Goal: Navigation & Orientation: Find specific page/section

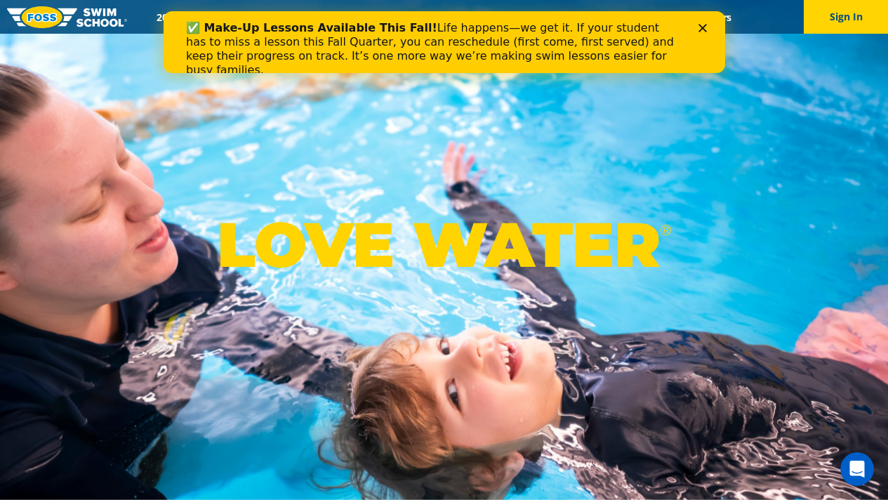
click at [708, 26] on div "Close" at bounding box center [705, 28] width 14 height 8
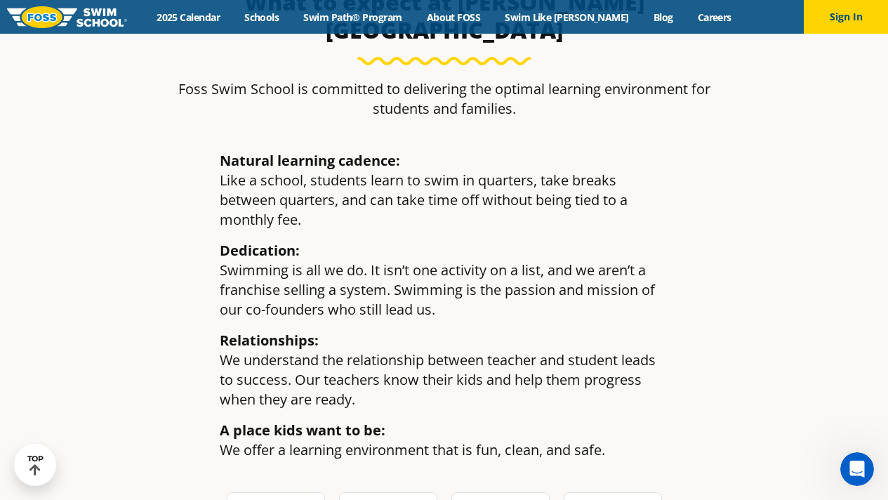
scroll to position [1881, 0]
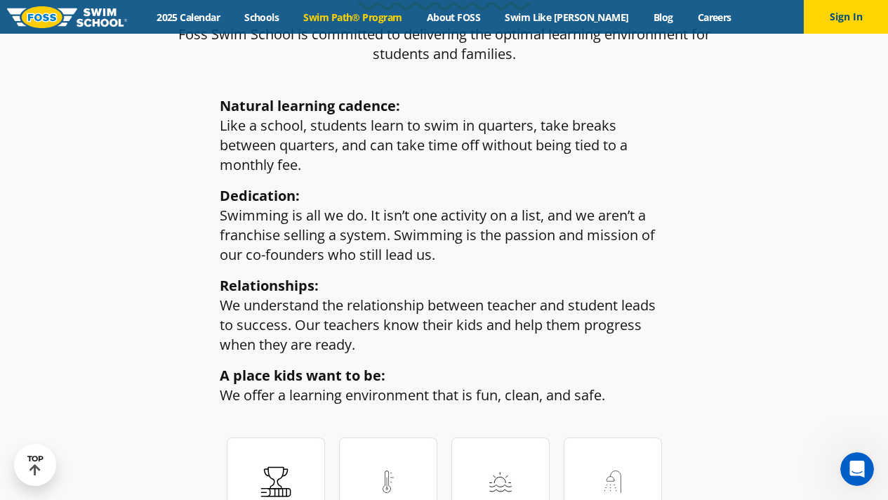
click at [385, 18] on link "Swim Path® Program" at bounding box center [352, 17] width 123 height 13
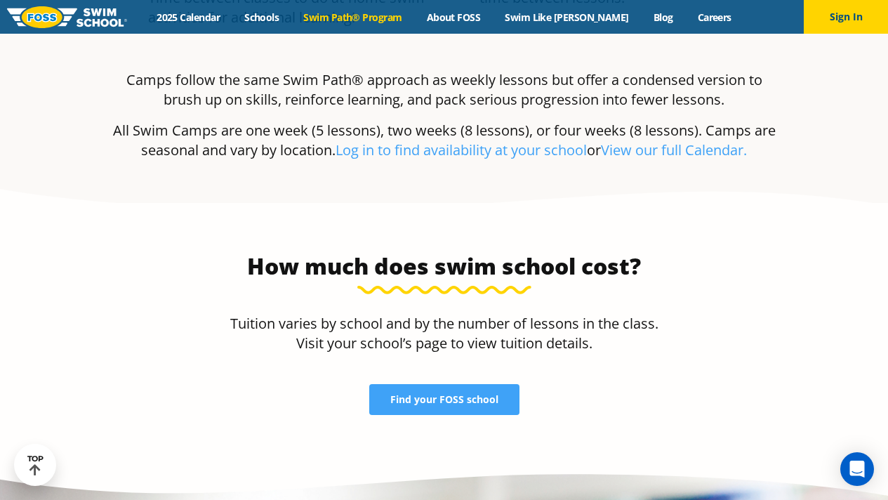
scroll to position [2818, 0]
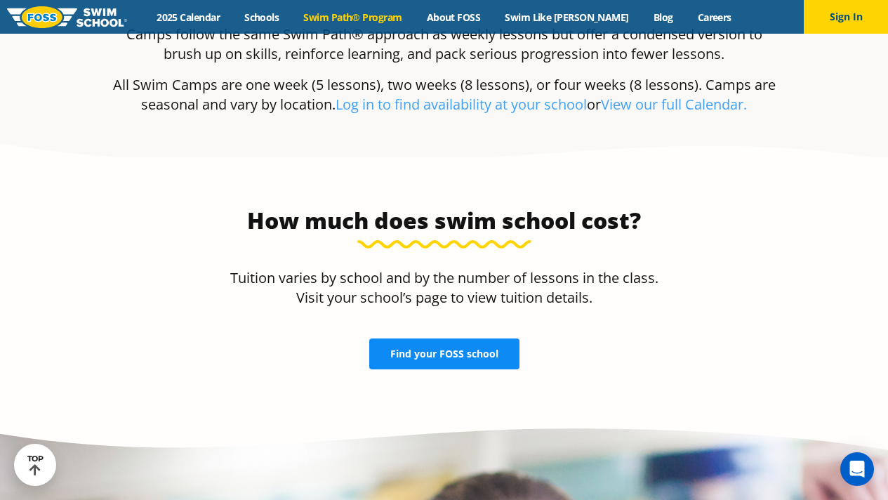
click at [441, 338] on link "Find your FOSS school" at bounding box center [444, 353] width 150 height 31
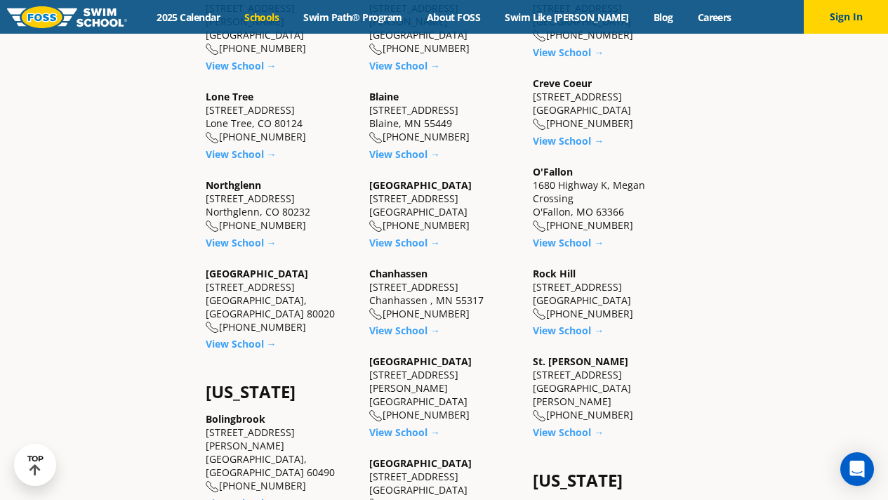
scroll to position [548, 0]
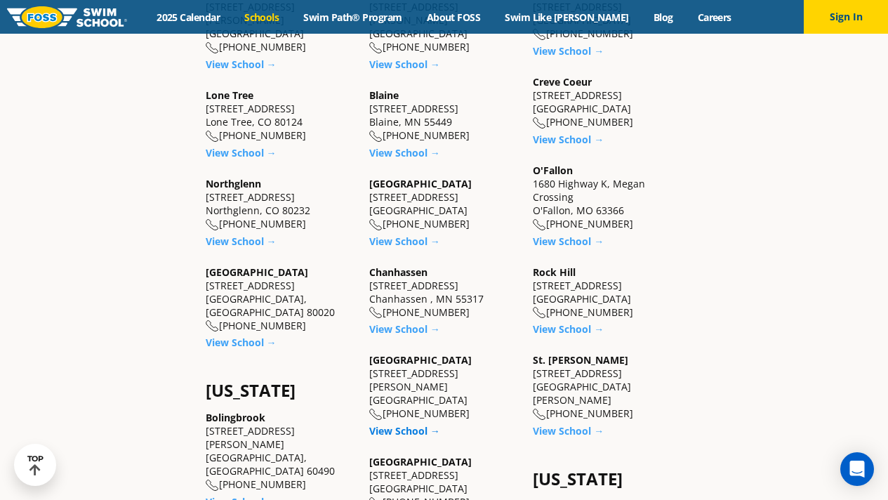
click at [404, 424] on link "View School →" at bounding box center [404, 430] width 71 height 13
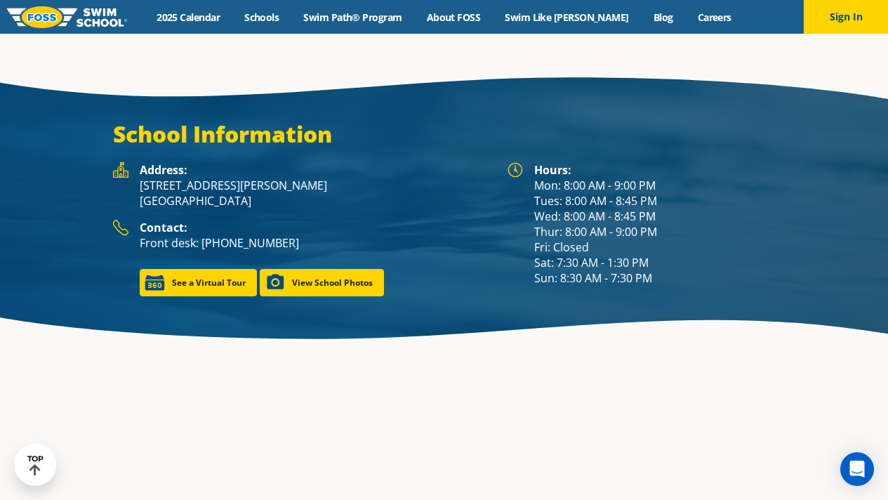
scroll to position [1885, 0]
